Goal: Information Seeking & Learning: Find specific page/section

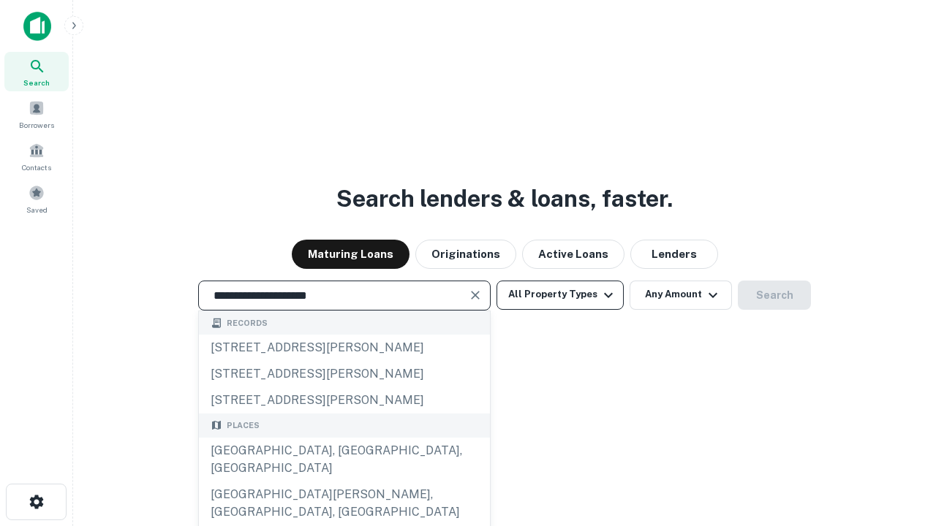
click at [344, 482] on div "[GEOGRAPHIC_DATA], [GEOGRAPHIC_DATA], [GEOGRAPHIC_DATA]" at bounding box center [344, 460] width 291 height 44
click at [560, 295] on button "All Property Types" at bounding box center [559, 295] width 127 height 29
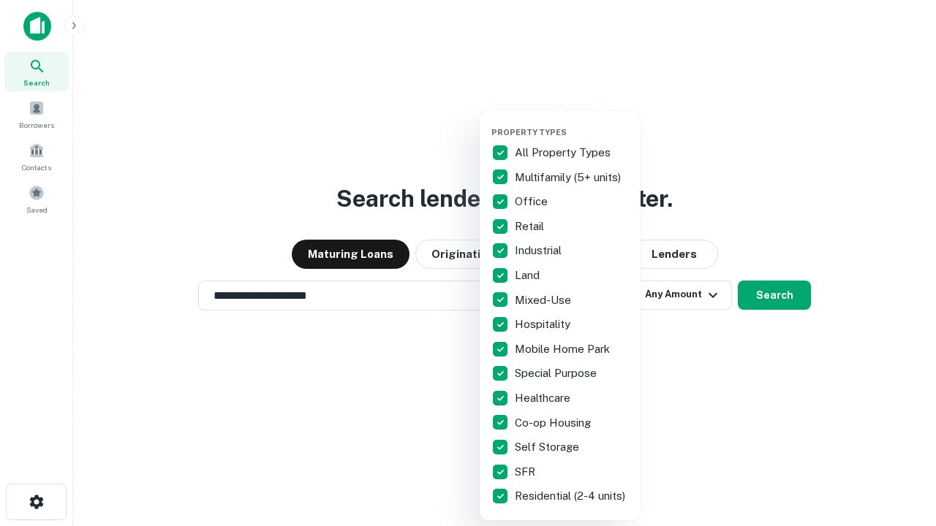
type input "**********"
click at [572, 123] on button "button" at bounding box center [571, 123] width 161 height 1
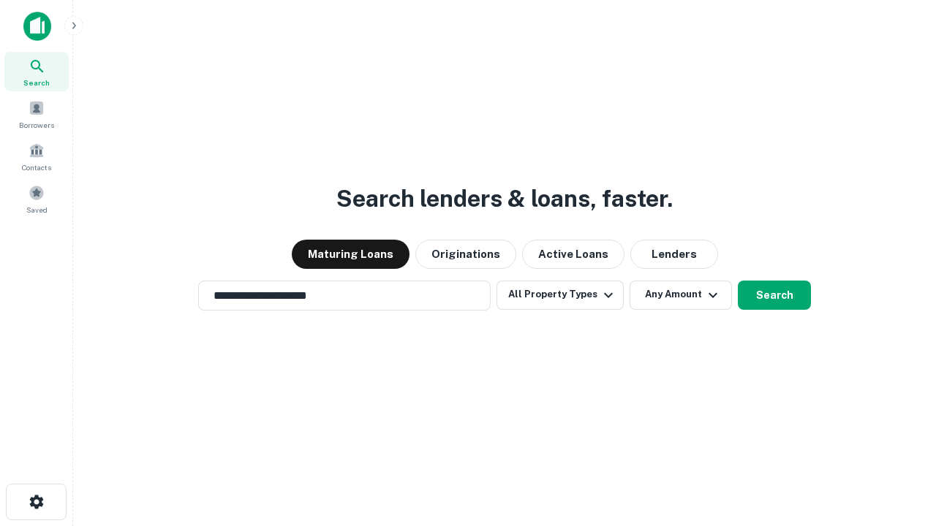
scroll to position [23, 0]
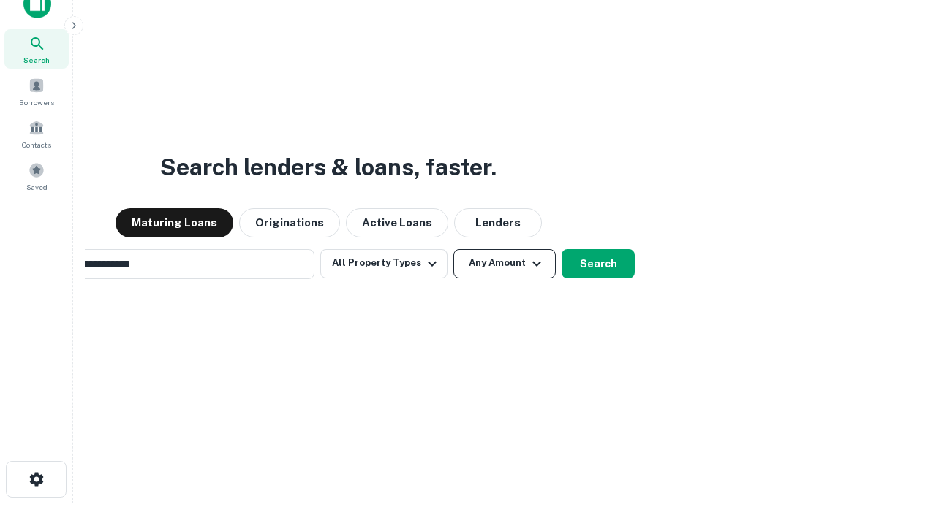
click at [453, 249] on button "Any Amount" at bounding box center [504, 263] width 102 height 29
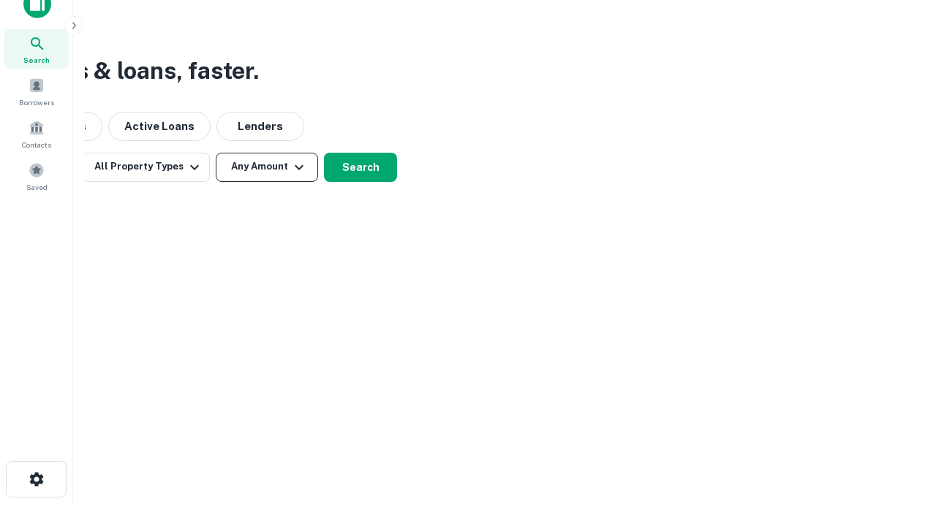
scroll to position [23, 0]
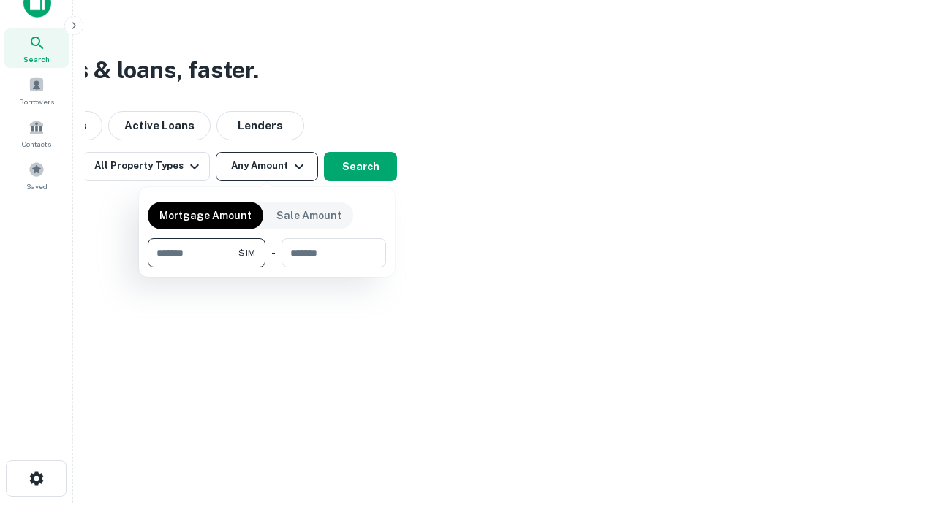
type input "*******"
click at [267, 268] on button "button" at bounding box center [267, 268] width 238 height 1
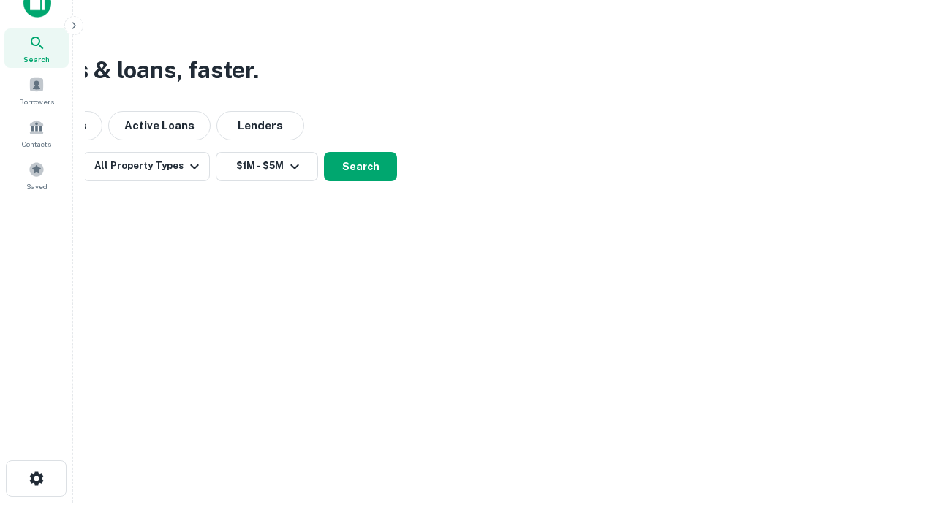
scroll to position [23, 0]
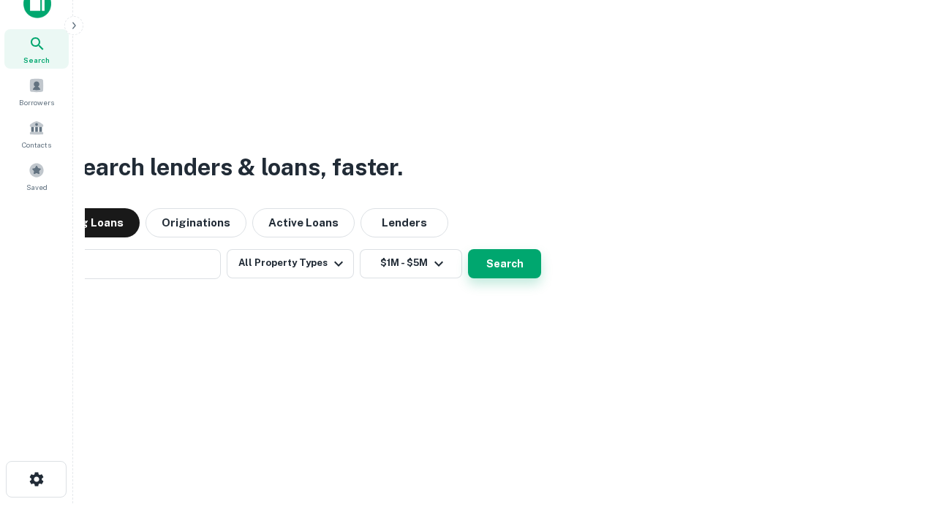
click at [468, 249] on button "Search" at bounding box center [504, 263] width 73 height 29
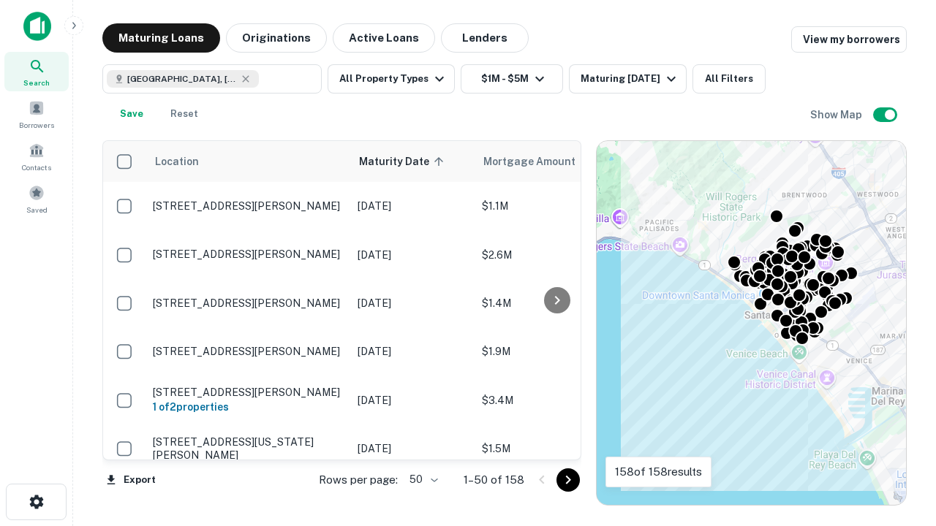
click at [421, 480] on body "Search Borrowers Contacts Saved Maturing Loans Originations Active Loans Lender…" at bounding box center [468, 263] width 936 height 526
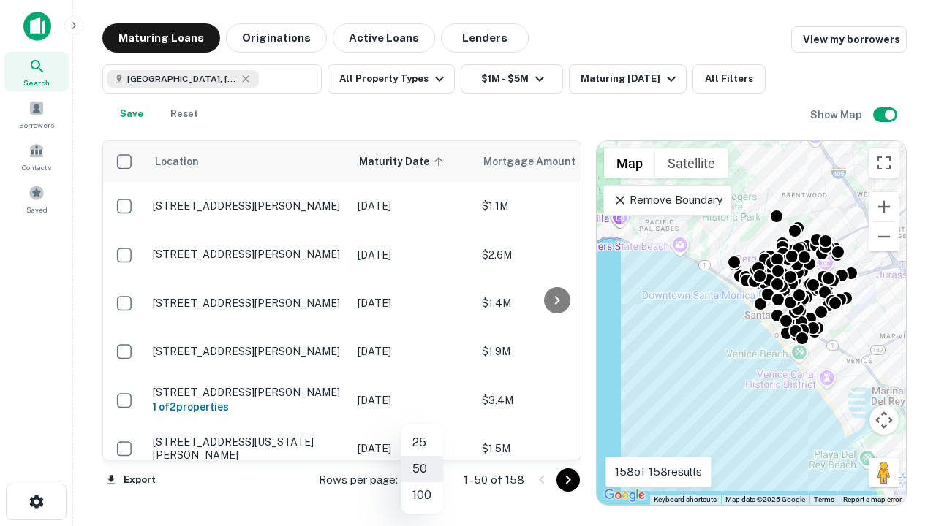
click at [422, 443] on li "25" at bounding box center [422, 443] width 42 height 26
